Goal: Contribute content: Contribute content

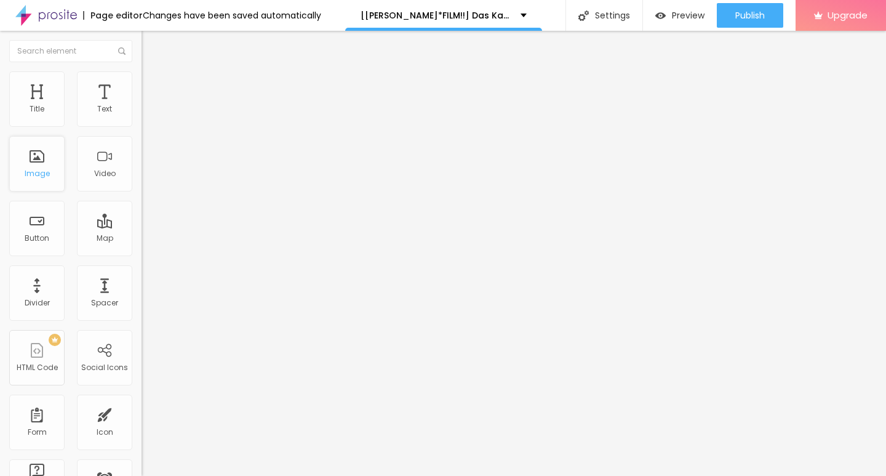
click at [36, 169] on div "Image" at bounding box center [37, 173] width 25 height 9
click at [141, 105] on div "Add image" at bounding box center [211, 100] width 141 height 9
click at [141, 106] on span "Add image" at bounding box center [166, 100] width 50 height 10
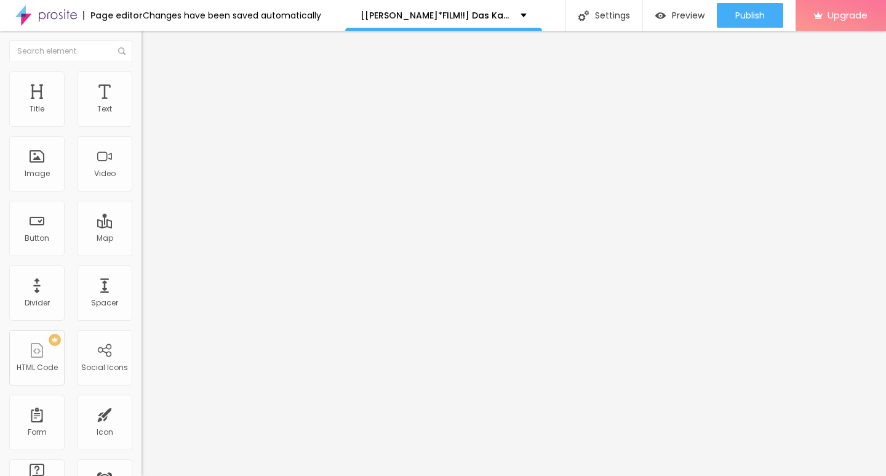
click at [141, 252] on input "https://" at bounding box center [215, 246] width 148 height 12
paste input "CINEVIBES.FUN/de/movie/1233066/das-kanu-des-manitu-alboo"
type input "https://CINEVIBES.FUN/de/movie/1233066/das-kanu-des-manitu-alboo"
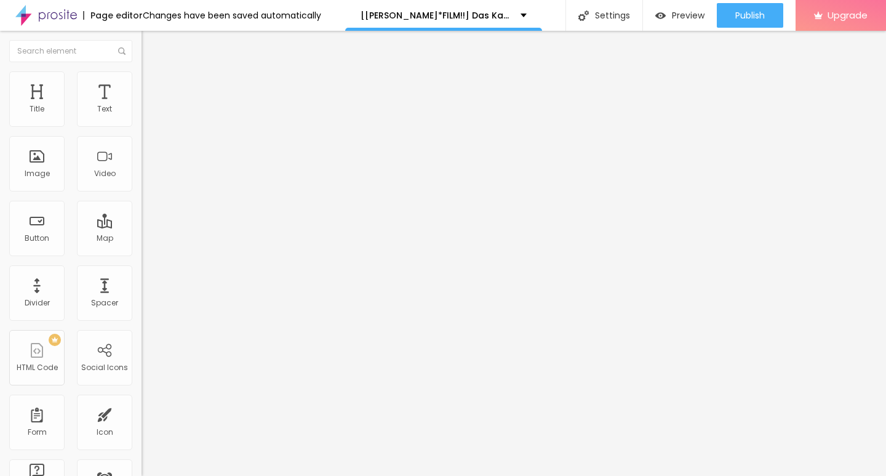
click at [207, 103] on img at bounding box center [210, 99] width 7 height 7
click at [141, 106] on span "Add image" at bounding box center [166, 100] width 50 height 10
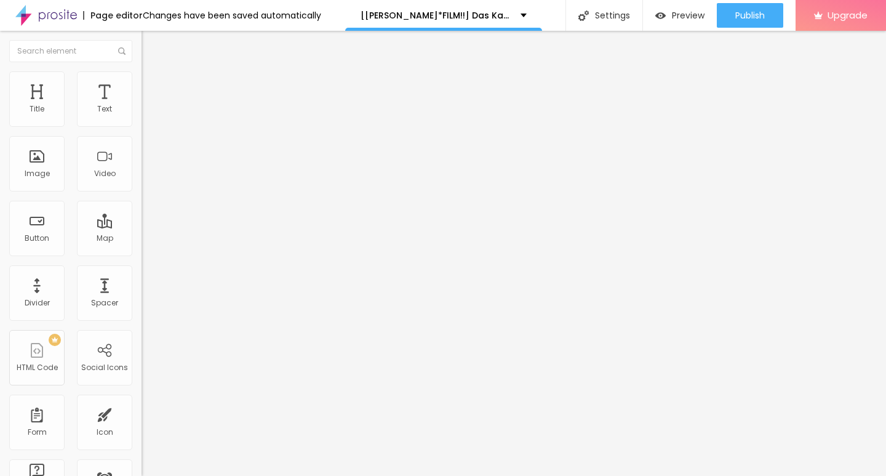
click at [141, 252] on input "https://CINEVIBES.FUN/de/movie/1233066/das-kanu-des-manitu-alboo" at bounding box center [215, 246] width 148 height 12
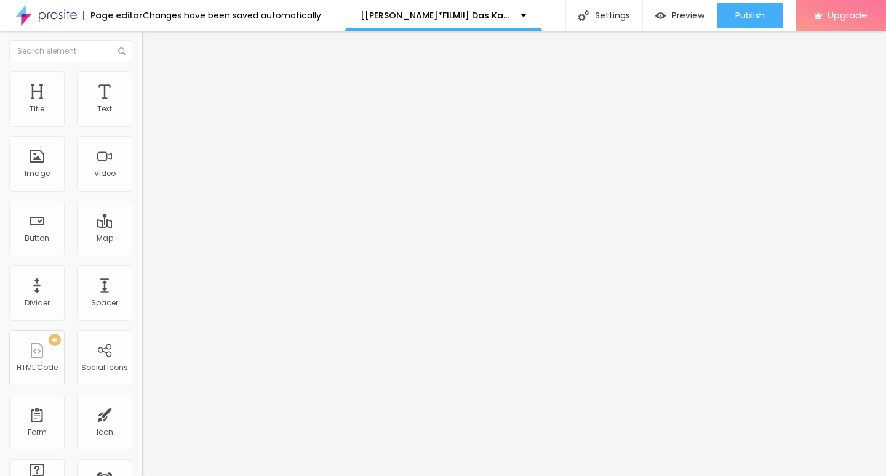
paste input "https://CINEVIBES.FUN/de/movie/1233066/das-kanu-des-manitu-alboo"
type input "https://CINEVIBES.FUN/de/movie/1233066/das-kanu-des-manitu-alboo"
click at [141, 105] on div "Change image" at bounding box center [211, 100] width 141 height 9
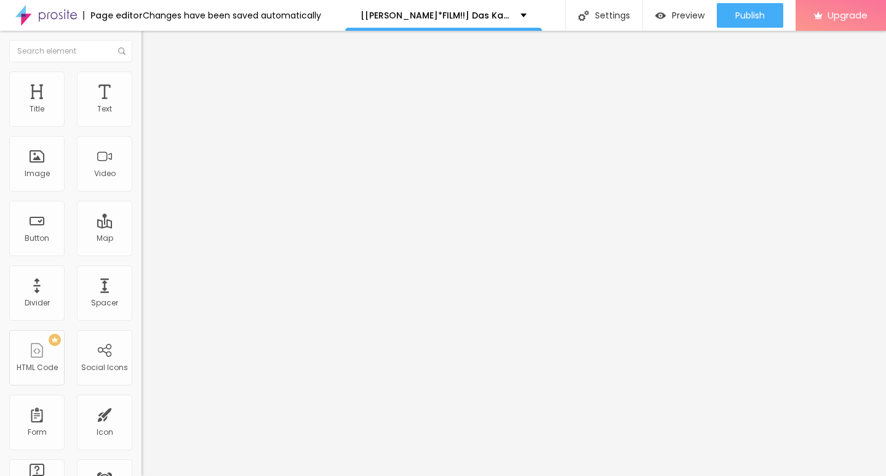
click at [207, 103] on img at bounding box center [210, 99] width 7 height 7
click at [141, 105] on div "Add image" at bounding box center [211, 100] width 141 height 9
click at [141, 106] on span "Add image" at bounding box center [166, 100] width 50 height 10
drag, startPoint x: 212, startPoint y: 177, endPoint x: 554, endPoint y: 303, distance: 364.0
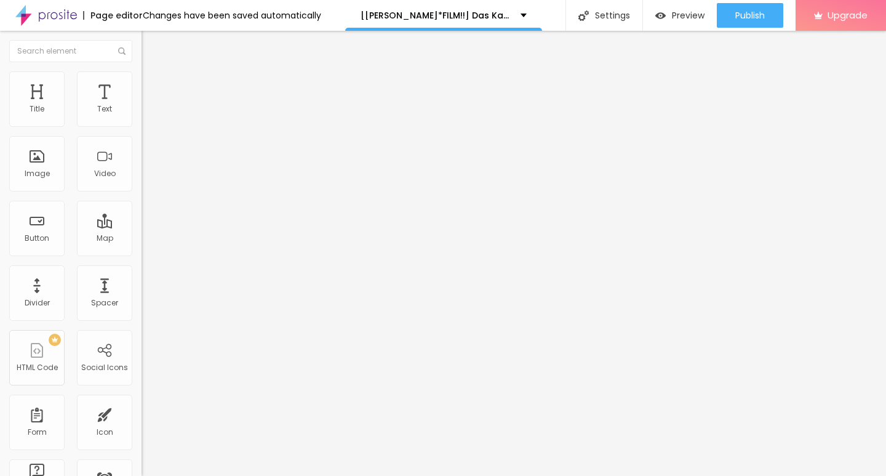
click at [207, 106] on span at bounding box center [210, 100] width 7 height 10
click at [141, 105] on div "Add image" at bounding box center [211, 100] width 141 height 9
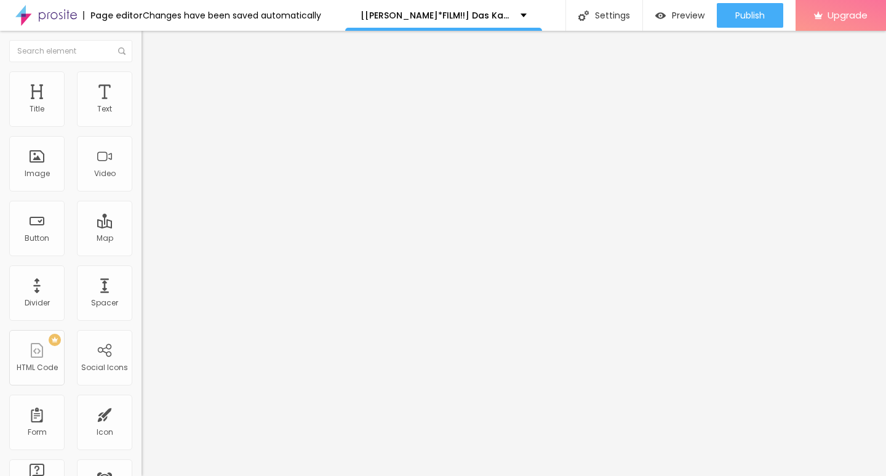
click at [141, 106] on span "Add image" at bounding box center [166, 100] width 50 height 10
click at [141, 252] on input "https://CINEVIBES.FUN/de/movie/1233066/das-kanu-des-manitu-alboo" at bounding box center [215, 246] width 148 height 12
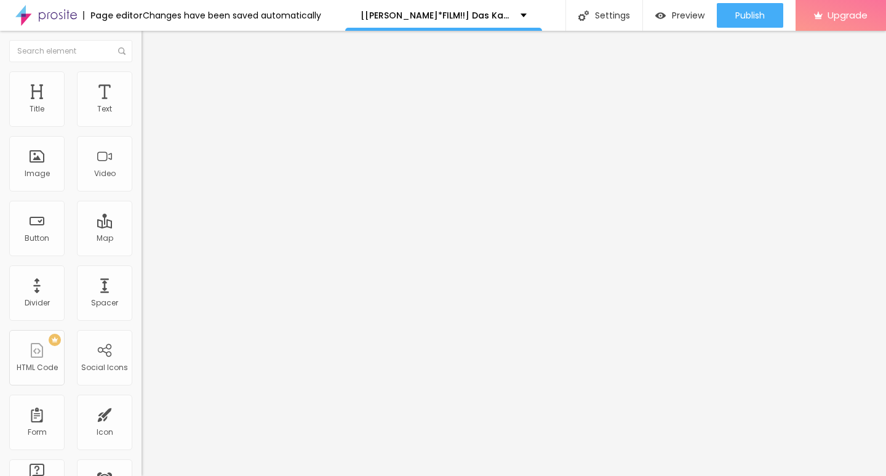
click at [141, 252] on input "https://CINEVIBES.FUN/de/movie/1233066/das-kanu-des-manitu-alboo" at bounding box center [215, 246] width 148 height 12
click at [151, 41] on img "button" at bounding box center [156, 45] width 10 height 10
click at [151, 44] on img "button" at bounding box center [156, 45] width 10 height 10
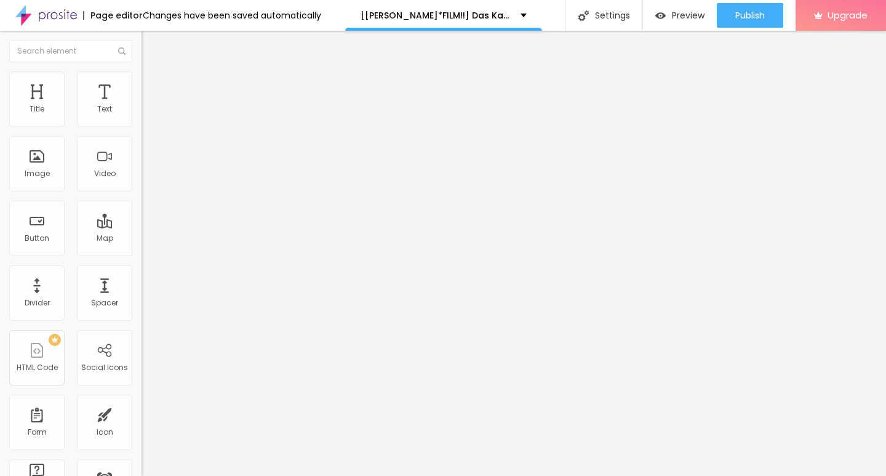
click at [141, 116] on input "Click me" at bounding box center [215, 109] width 148 height 12
paste input "KLICKEN SIE HIER ▶️ Das Kanu des Manitu 2025 [Kostenlos]"
type input "KLICKEN SIE HIER ▶️ Das Kanu des Manitu 2025 [Kostenlos]"
click at [141, 147] on img at bounding box center [145, 142] width 9 height 9
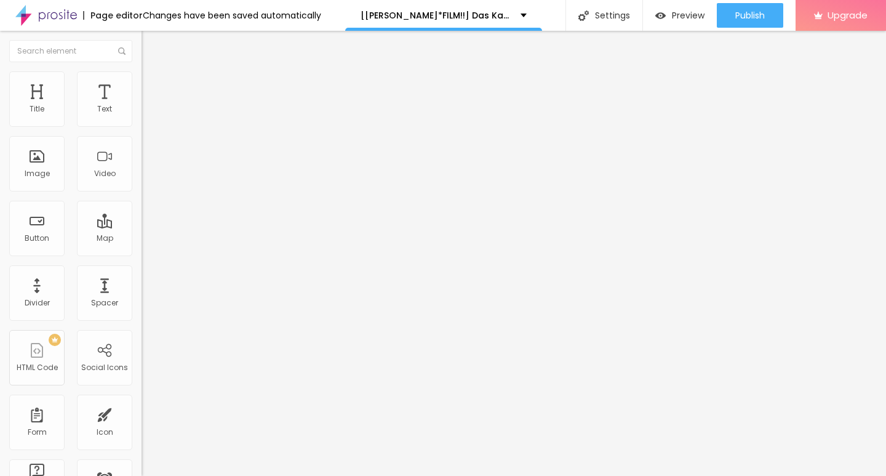
scroll to position [0, 0]
click at [141, 253] on input "https://" at bounding box center [215, 247] width 148 height 12
paste input "CINEVIBES.FUN/de/movie/1233066/das-kanu-des-manitu-alboo"
type input "https://CINEVIBES.FUN/de/movie/1233066/das-kanu-des-manitu-alboo"
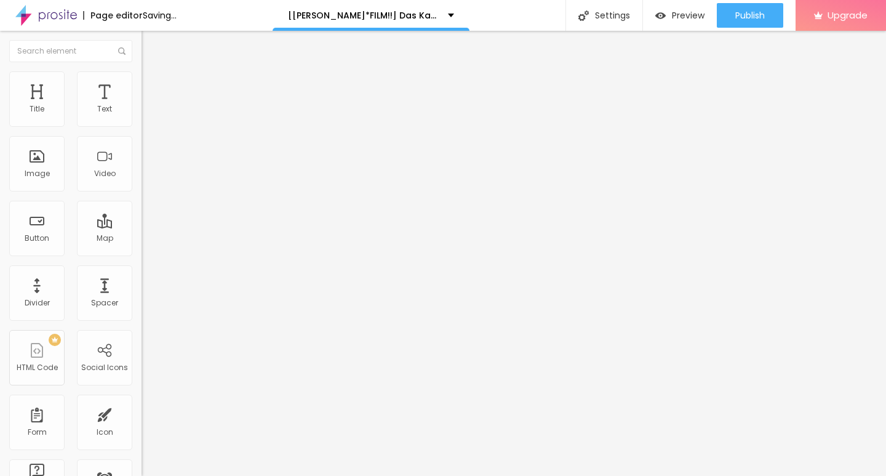
click at [151, 44] on img "button" at bounding box center [156, 45] width 10 height 10
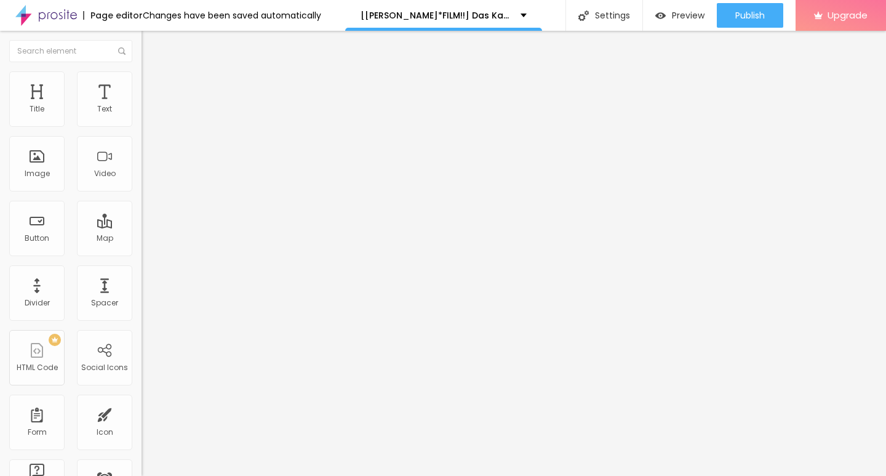
click at [141, 116] on input "Click me" at bounding box center [215, 109] width 148 height 12
paste input "KLICKEN SIE HIER ▶️ Das Kanu des Manitu 2025 Deutsch [1080p]"
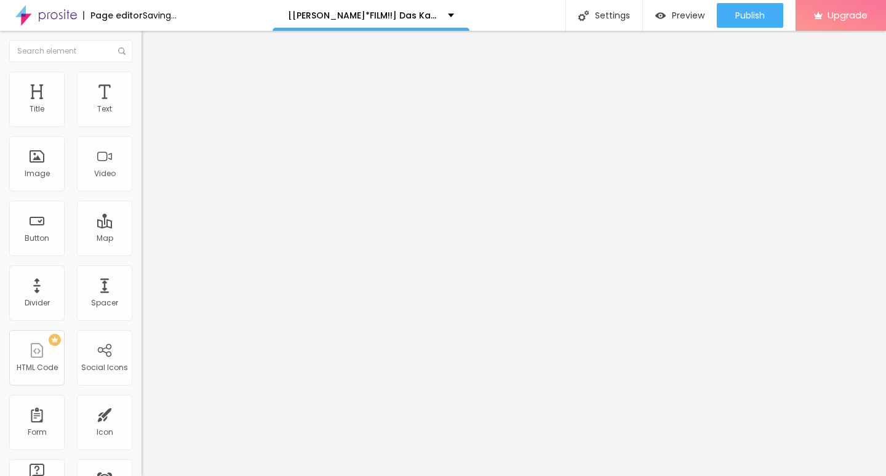
type input "KLICKEN SIE HIER ▶️ Das Kanu des Manitu 2025 Deutsch [1080p]"
click at [141, 147] on img at bounding box center [145, 142] width 9 height 9
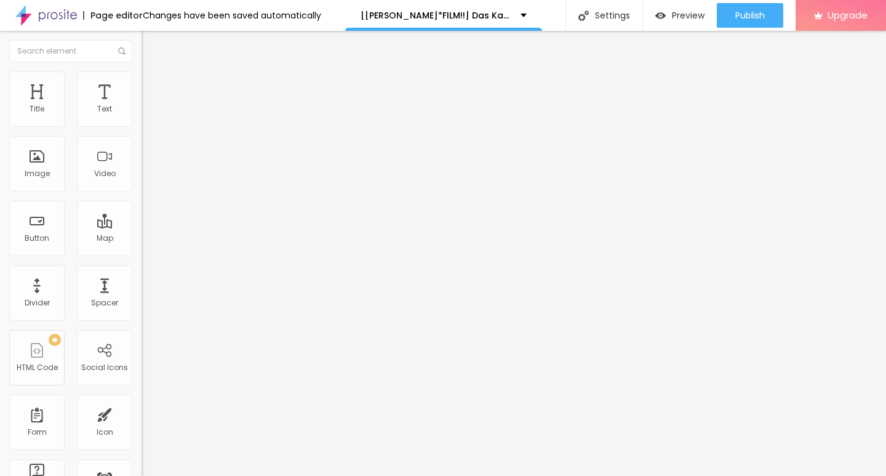
click at [141, 264] on div "URL https://" at bounding box center [211, 249] width 141 height 30
click at [141, 250] on input "https://" at bounding box center [215, 247] width 148 height 12
paste input "CINEVIBES.FUN/de/movie/1233066/das-kanu-des-manitu-alboo"
type input "https://CINEVIBES.FUN/de/movie/1233066/das-kanu-des-manitu-alboo"
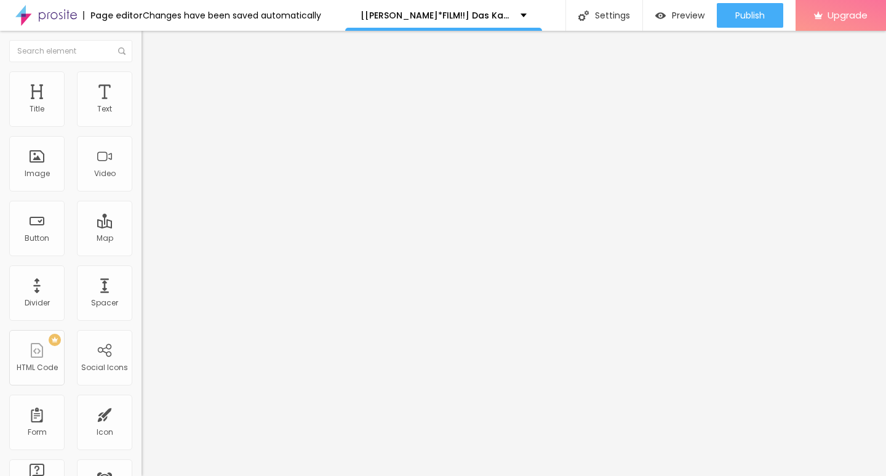
scroll to position [0, 0]
click at [151, 45] on img "button" at bounding box center [156, 45] width 10 height 10
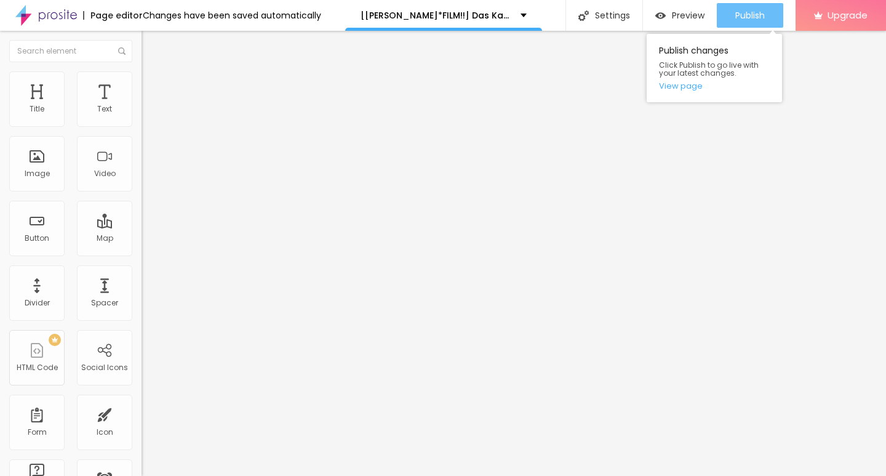
click at [735, 4] on div "Publish" at bounding box center [750, 15] width 30 height 25
click at [686, 87] on link "View page" at bounding box center [714, 86] width 111 height 8
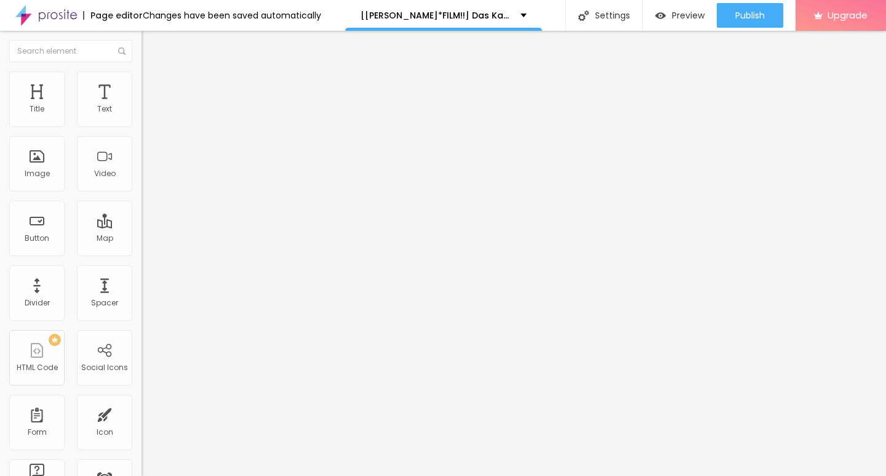
click at [57, 10] on img at bounding box center [46, 15] width 62 height 31
